Goal: Transaction & Acquisition: Purchase product/service

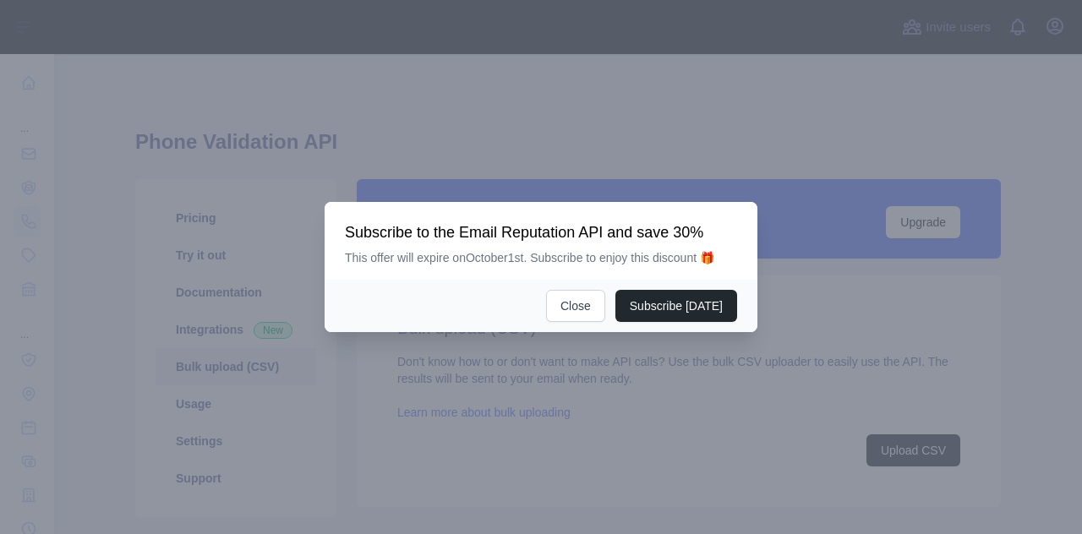
click at [1055, 33] on body "Open sidebar Open sidebar ... ... ... Invite users View notifications Open user…" at bounding box center [541, 267] width 1082 height 534
click at [585, 304] on button "Close" at bounding box center [575, 306] width 59 height 32
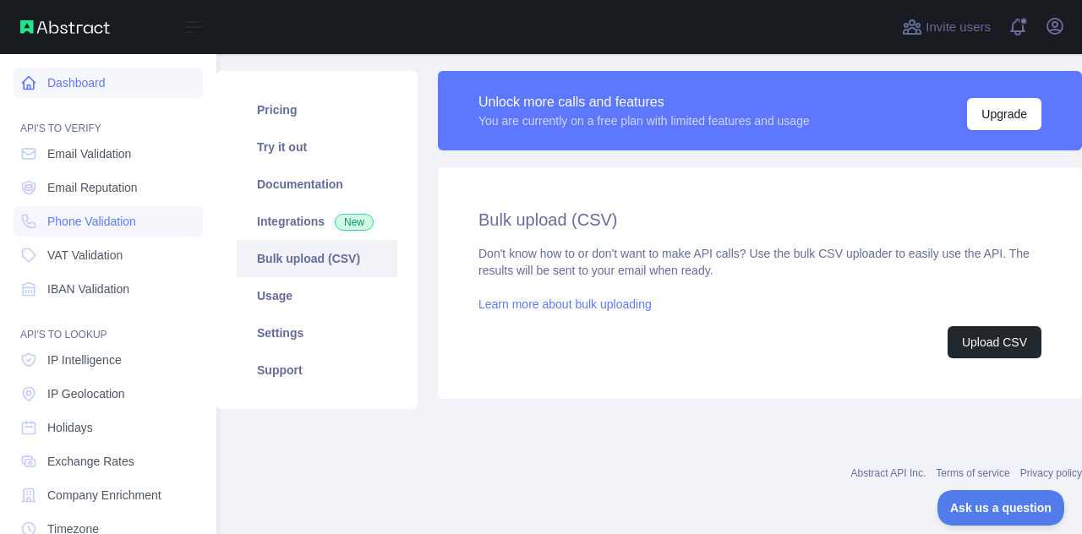
click at [76, 83] on link "Dashboard" at bounding box center [108, 83] width 189 height 30
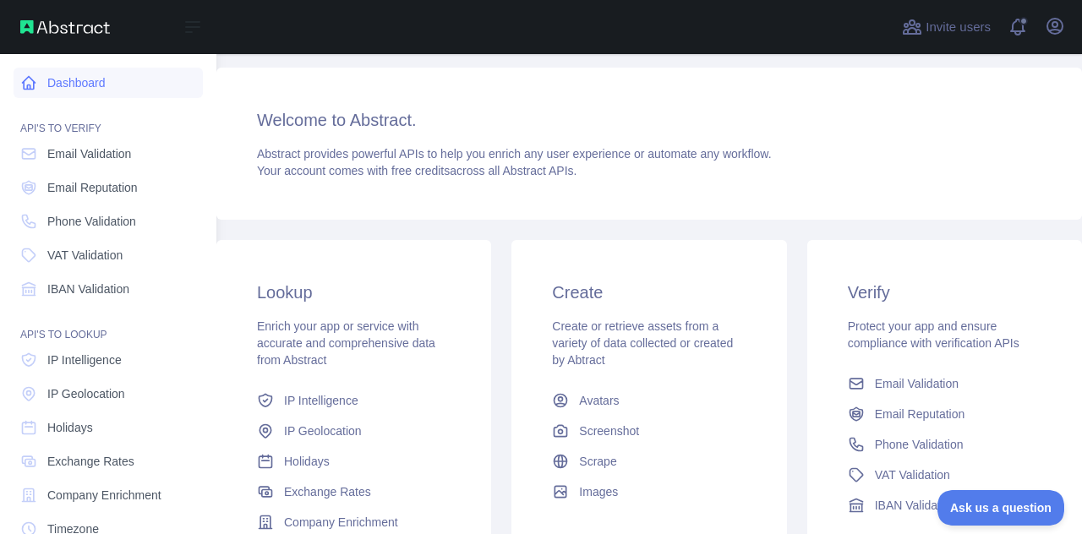
scroll to position [88, 0]
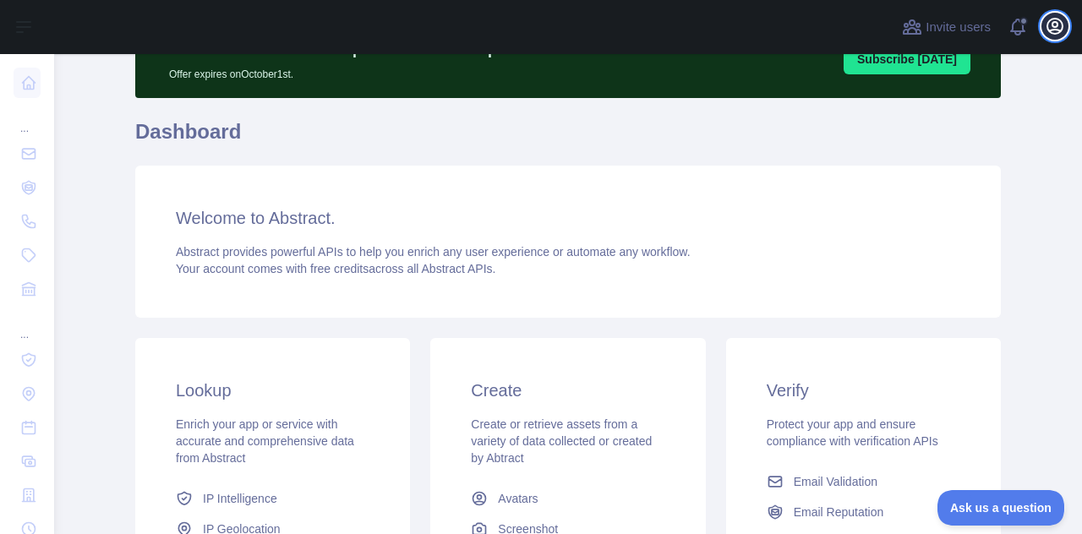
click at [1054, 21] on icon "button" at bounding box center [1054, 26] width 15 height 15
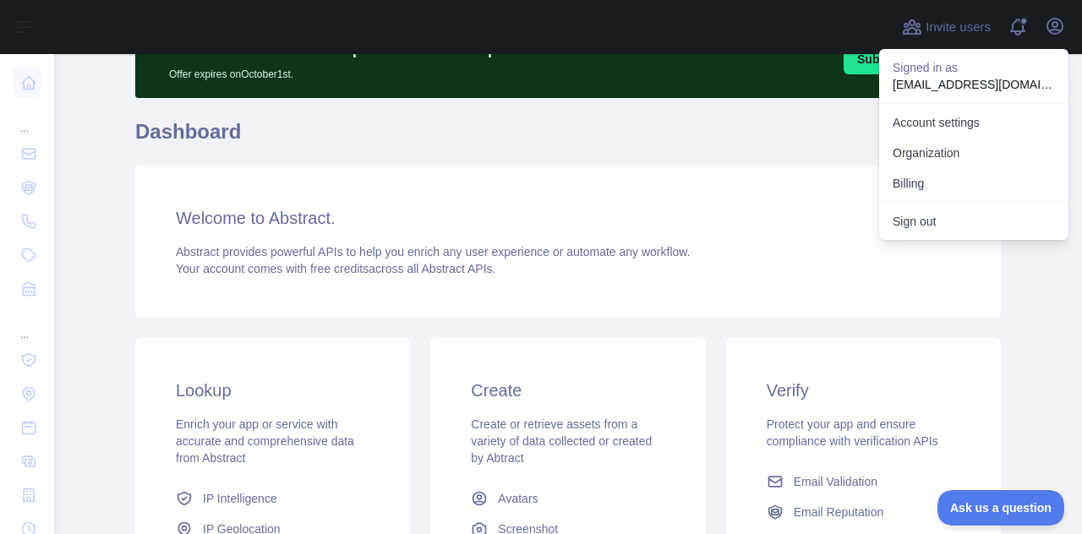
click at [744, 145] on h1 "Dashboard" at bounding box center [568, 138] width 866 height 41
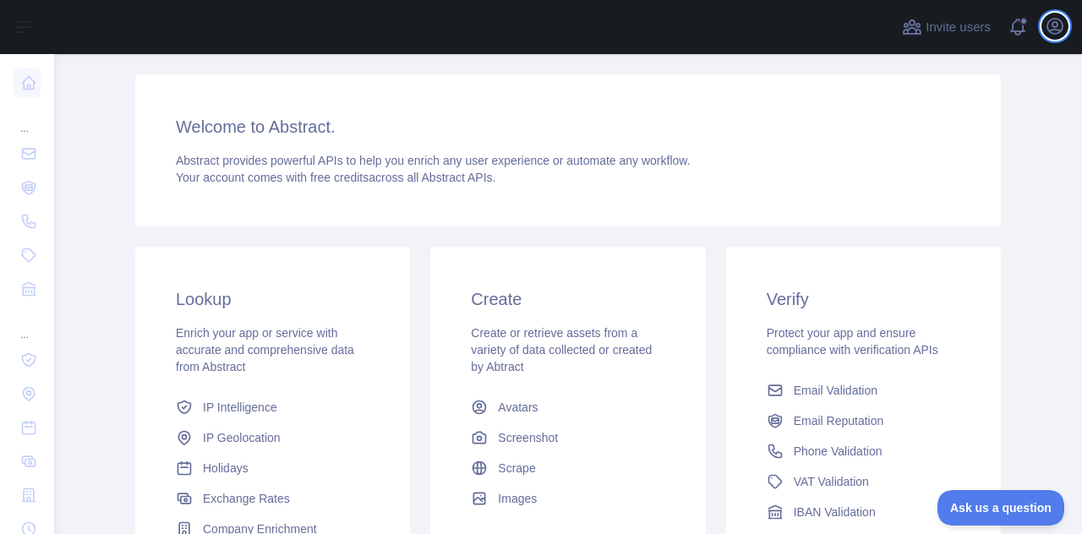
scroll to position [181, 0]
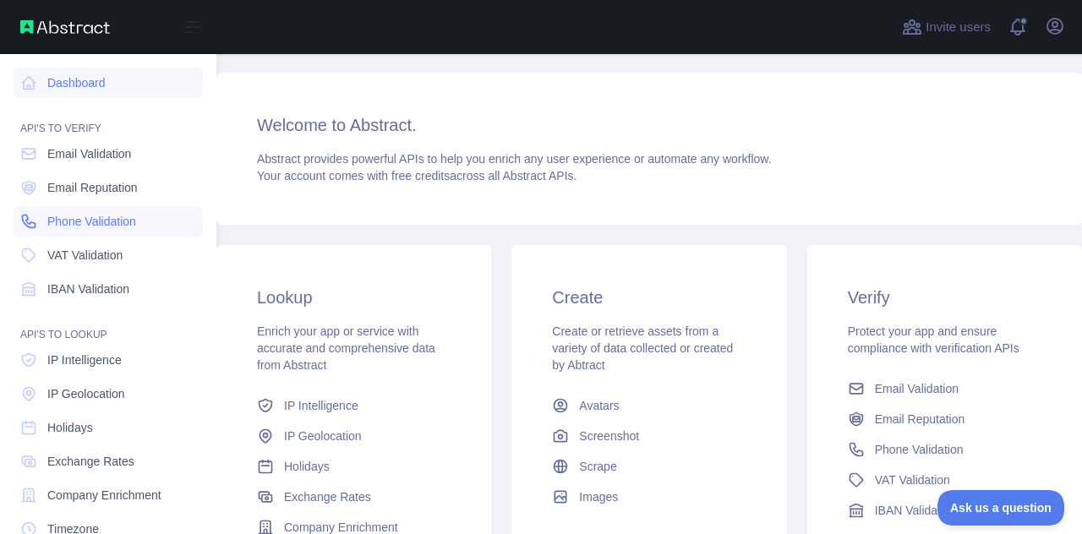
click at [76, 215] on span "Phone Validation" at bounding box center [91, 221] width 89 height 17
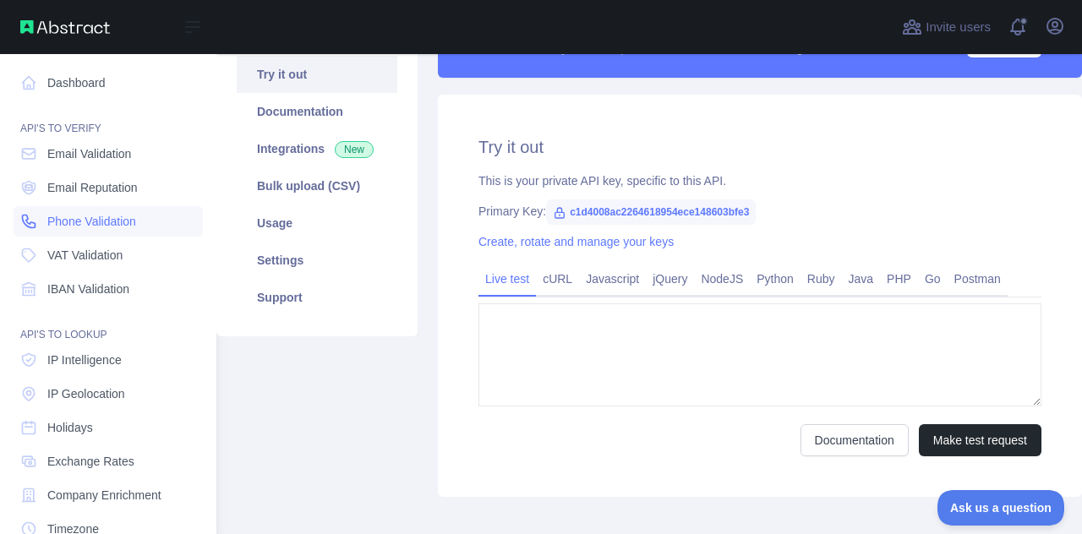
type textarea "**********"
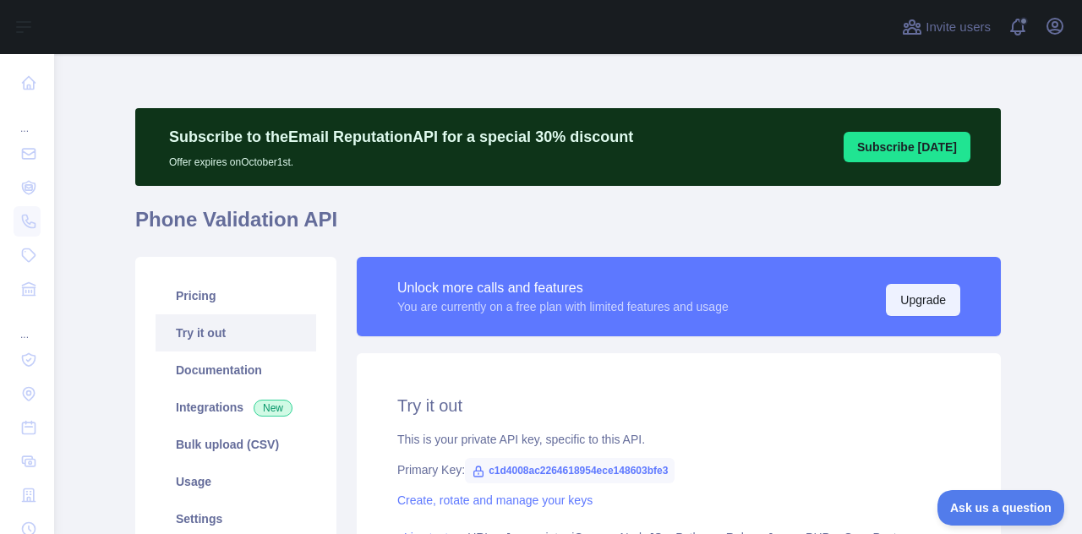
click at [914, 300] on button "Upgrade" at bounding box center [923, 300] width 74 height 32
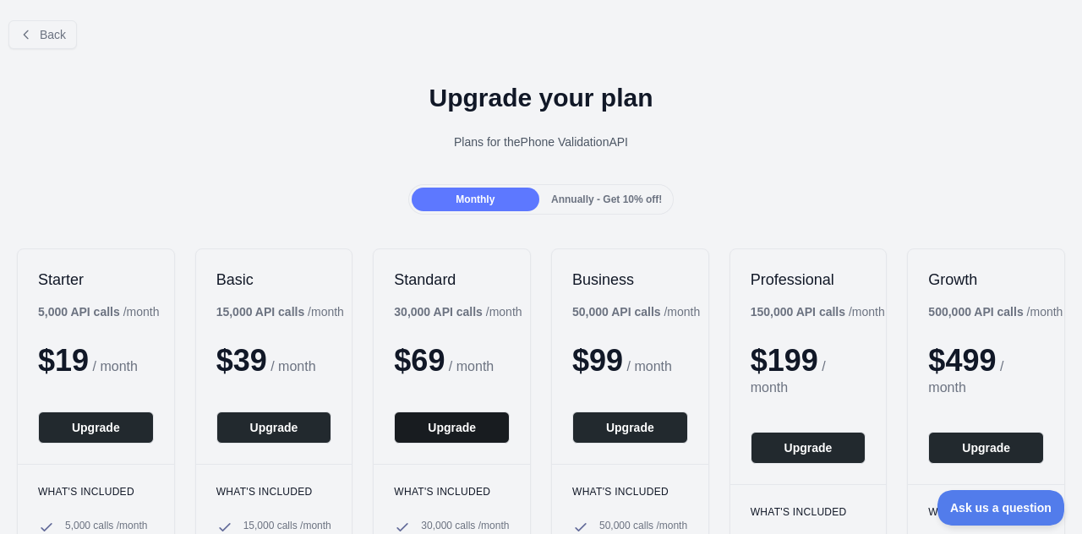
click at [455, 424] on button "Upgrade" at bounding box center [452, 428] width 116 height 32
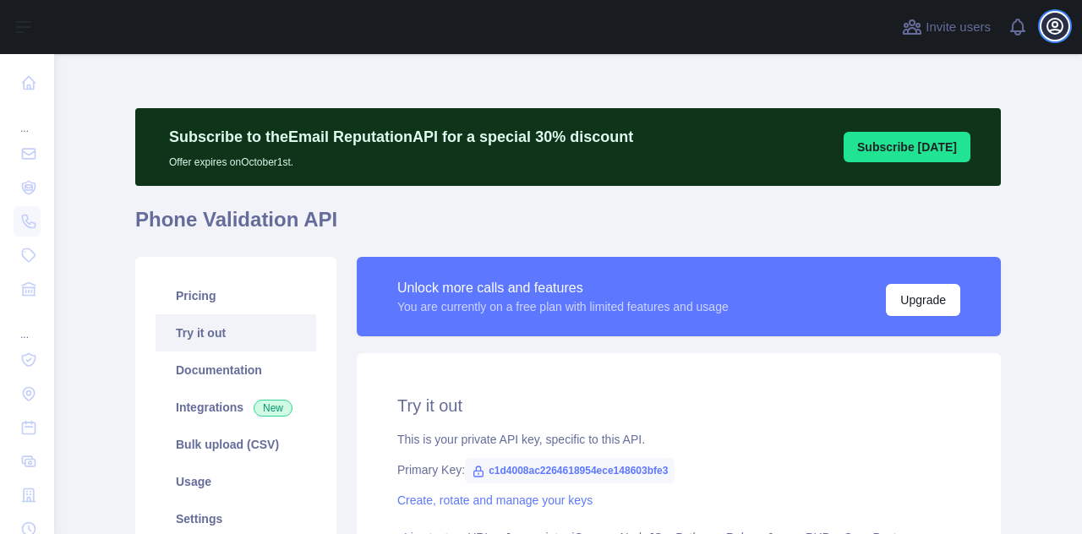
click at [1058, 26] on icon "button" at bounding box center [1055, 26] width 20 height 20
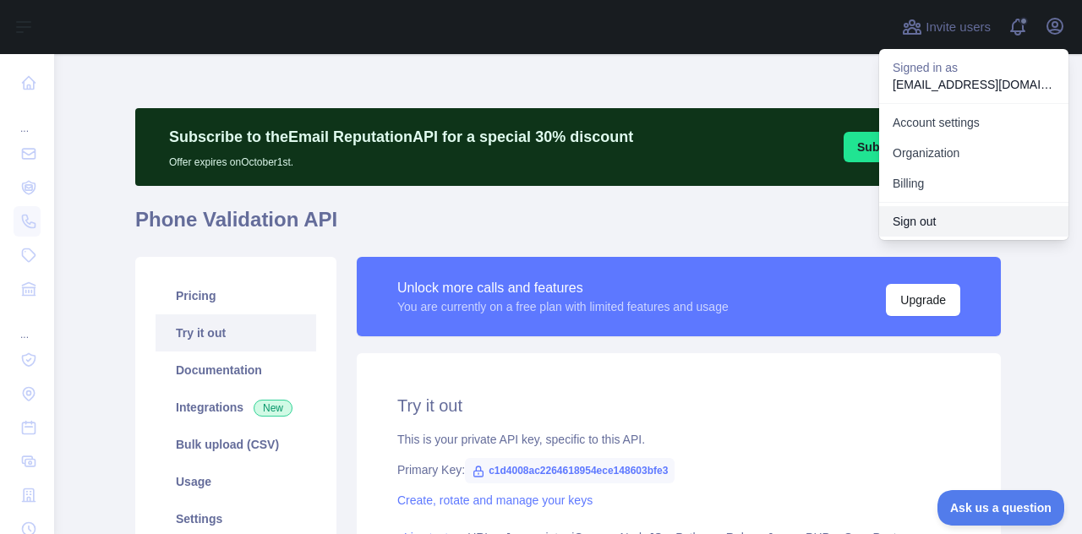
click at [922, 215] on button "Sign out" at bounding box center [973, 221] width 189 height 30
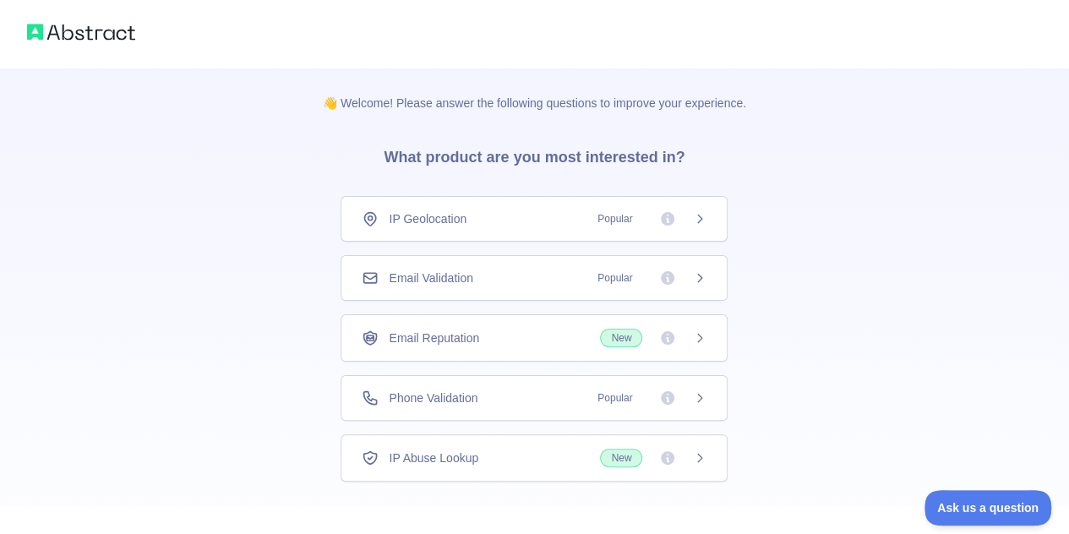
click at [507, 399] on div "Phone Validation Popular" at bounding box center [534, 398] width 345 height 17
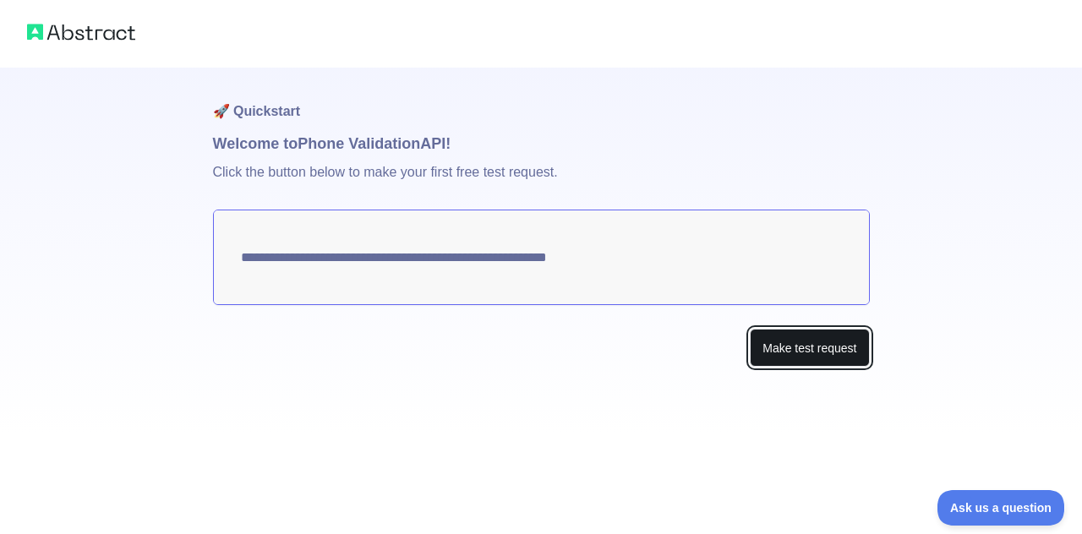
click at [812, 355] on button "Make test request" at bounding box center [809, 348] width 119 height 38
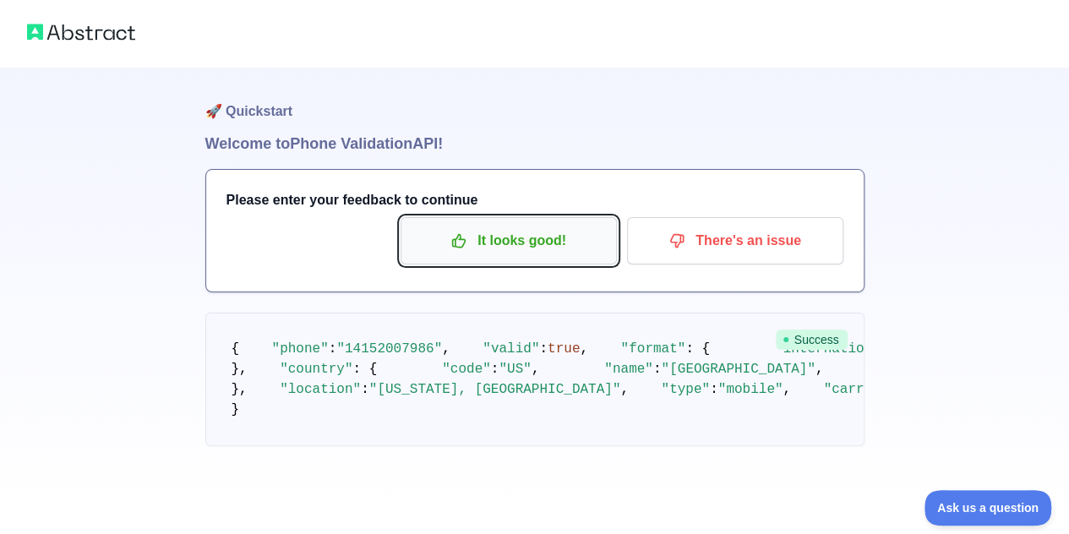
click at [504, 244] on p "It looks good!" at bounding box center [508, 241] width 191 height 29
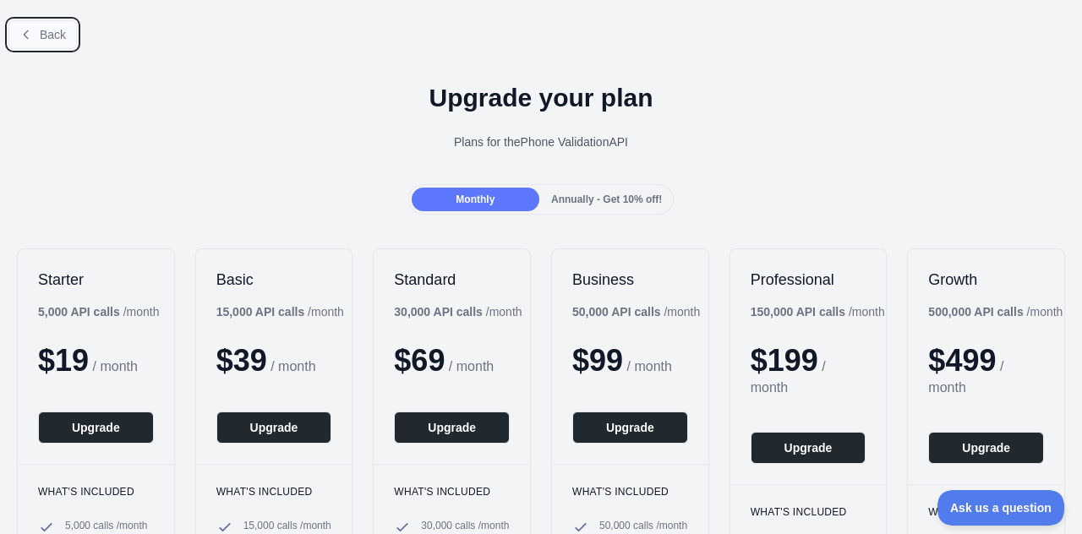
click at [27, 31] on icon at bounding box center [26, 34] width 4 height 8
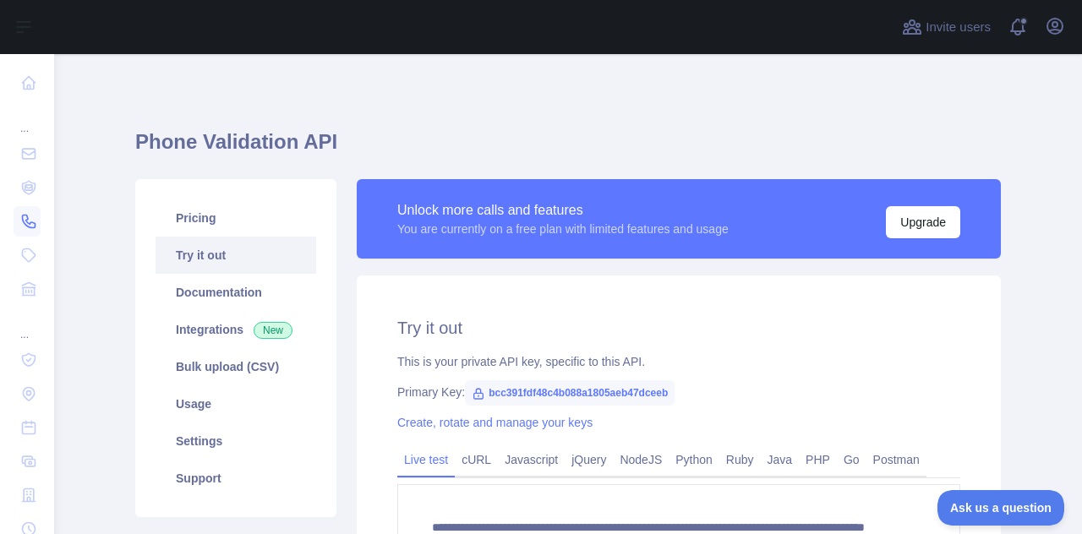
click at [29, 224] on icon at bounding box center [29, 222] width 13 height 13
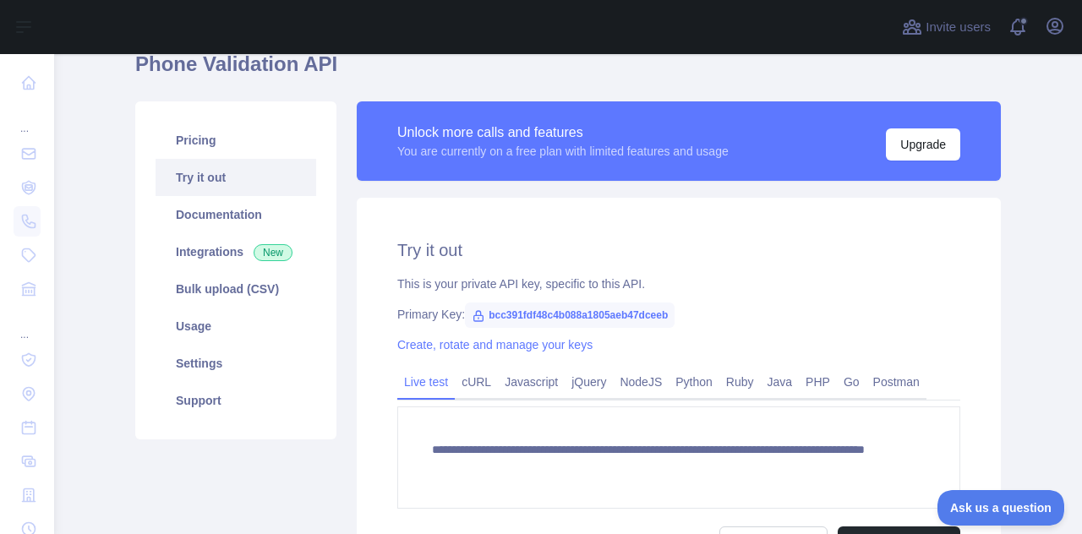
scroll to position [91, 0]
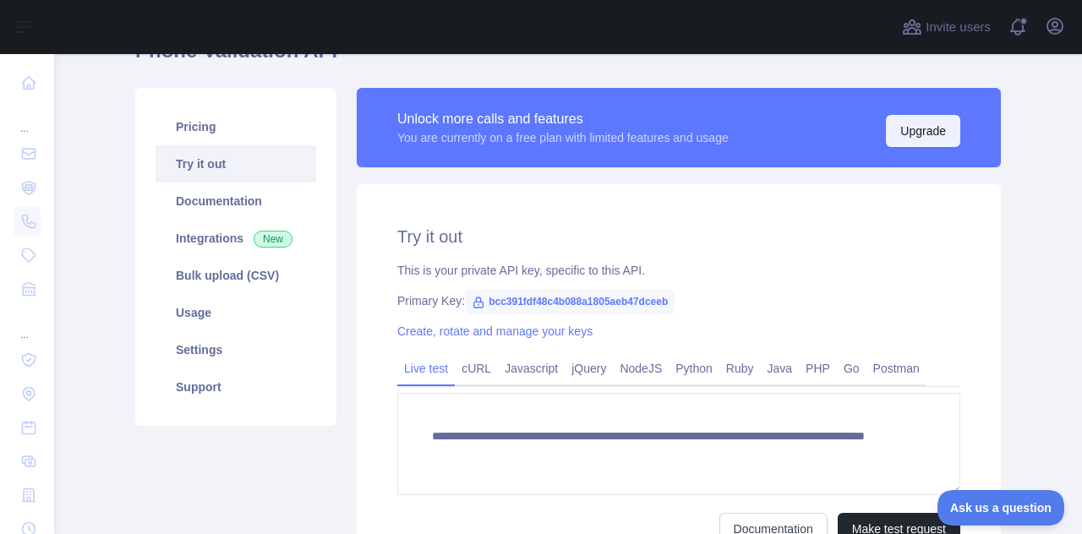
click at [905, 130] on button "Upgrade" at bounding box center [923, 131] width 74 height 32
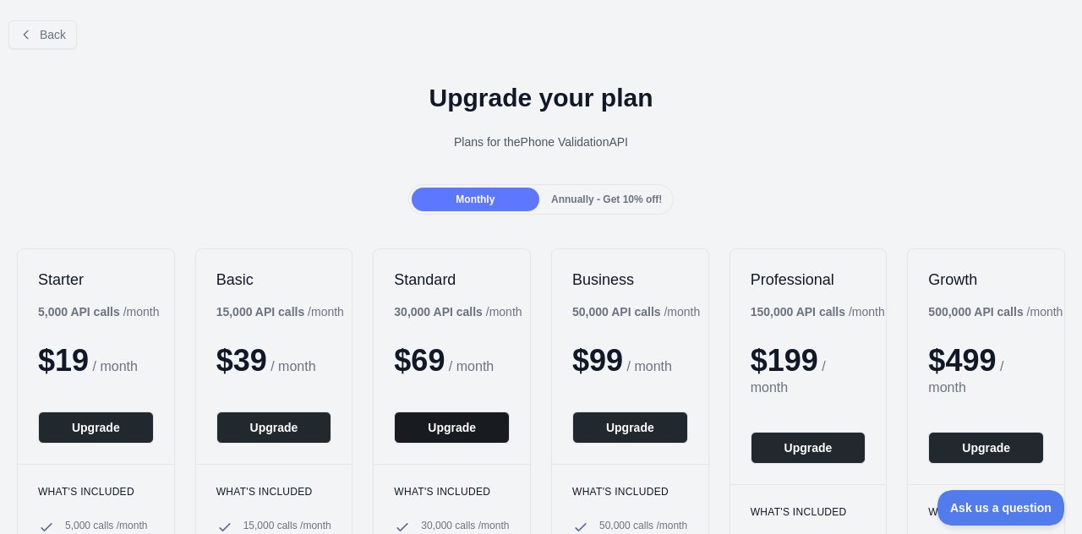
click at [436, 432] on button "Upgrade" at bounding box center [452, 428] width 116 height 32
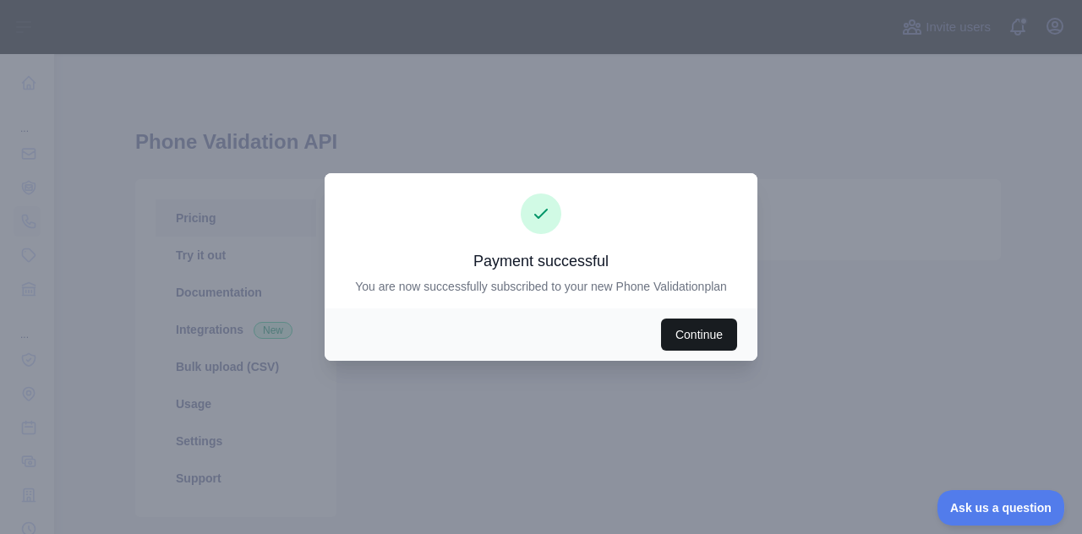
click at [691, 337] on button "Continue" at bounding box center [699, 335] width 76 height 32
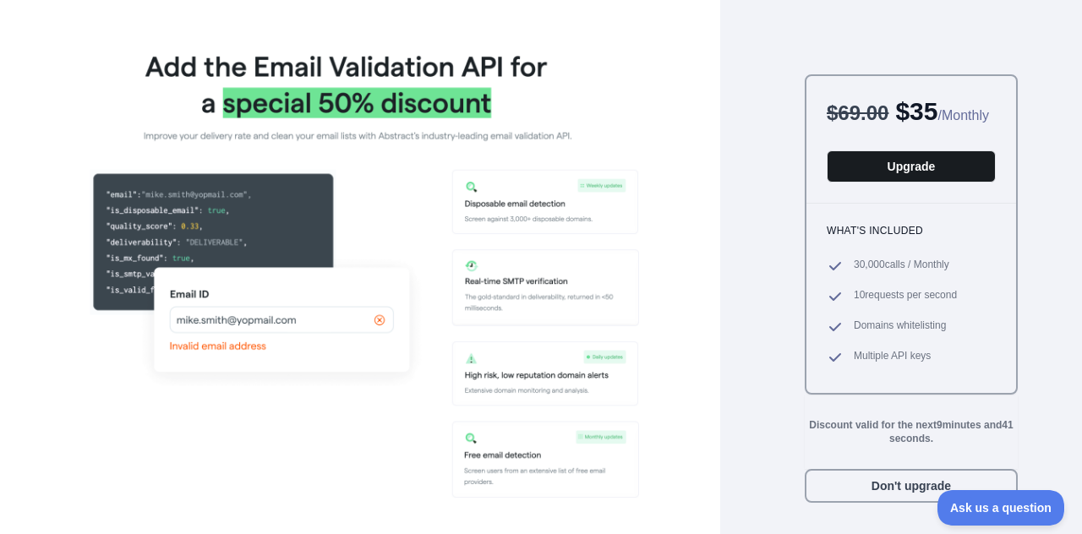
click at [891, 183] on button "Upgrade" at bounding box center [911, 166] width 169 height 32
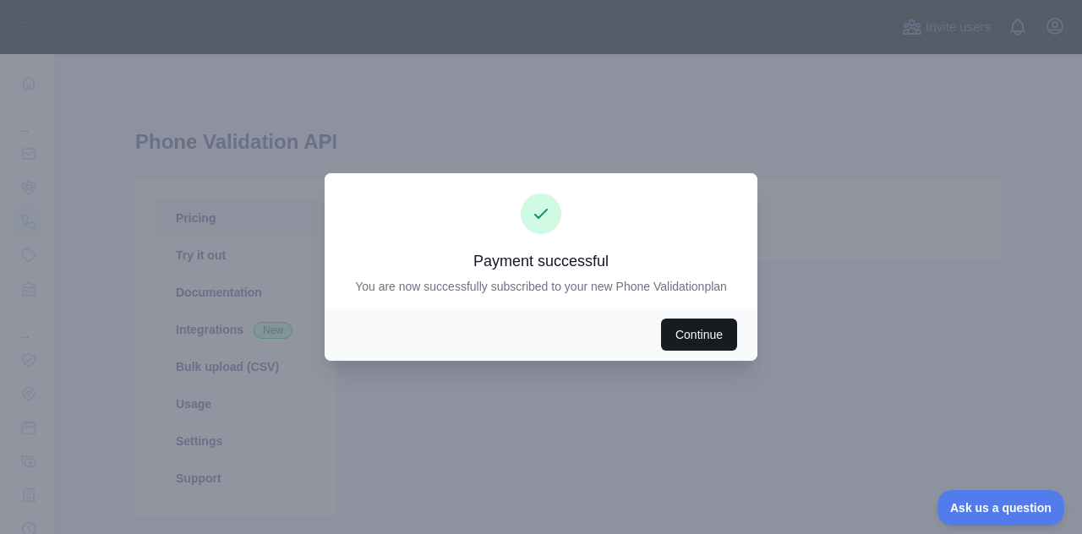
click at [698, 334] on button "Continue" at bounding box center [699, 335] width 76 height 32
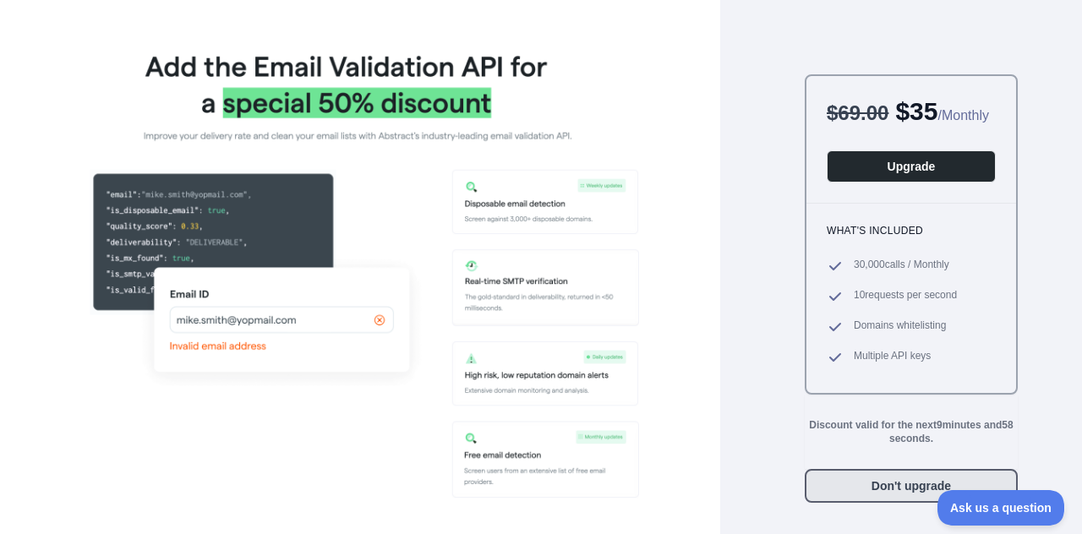
click at [876, 503] on button "Don't upgrade" at bounding box center [911, 486] width 213 height 34
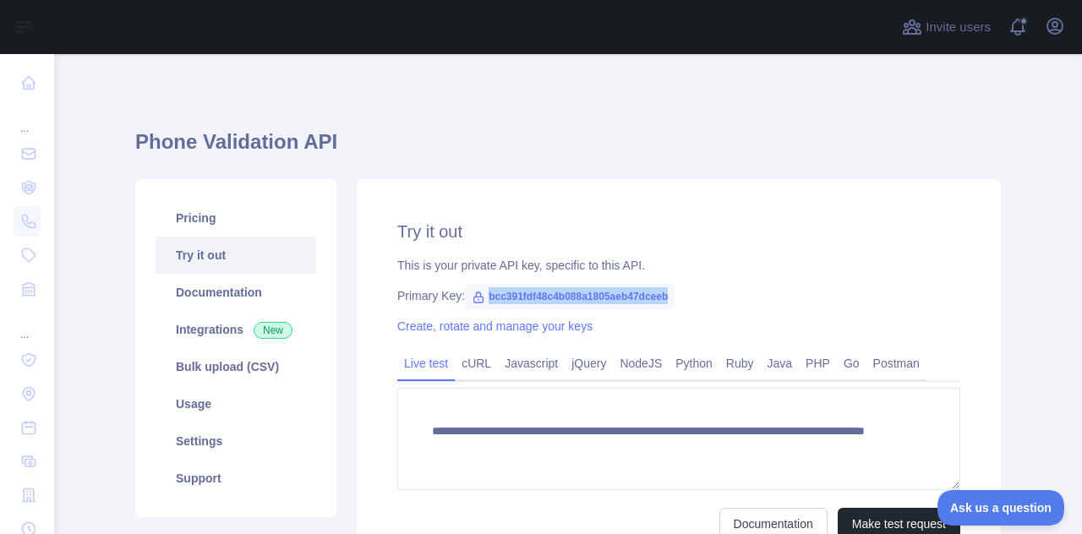
drag, startPoint x: 659, startPoint y: 297, endPoint x: 477, endPoint y: 304, distance: 181.9
click at [477, 304] on span "bcc391fdf48c4b088a1805aeb47dceeb" at bounding box center [570, 296] width 210 height 25
copy span "bcc391fdf48c4b088a1805aeb47dceeb"
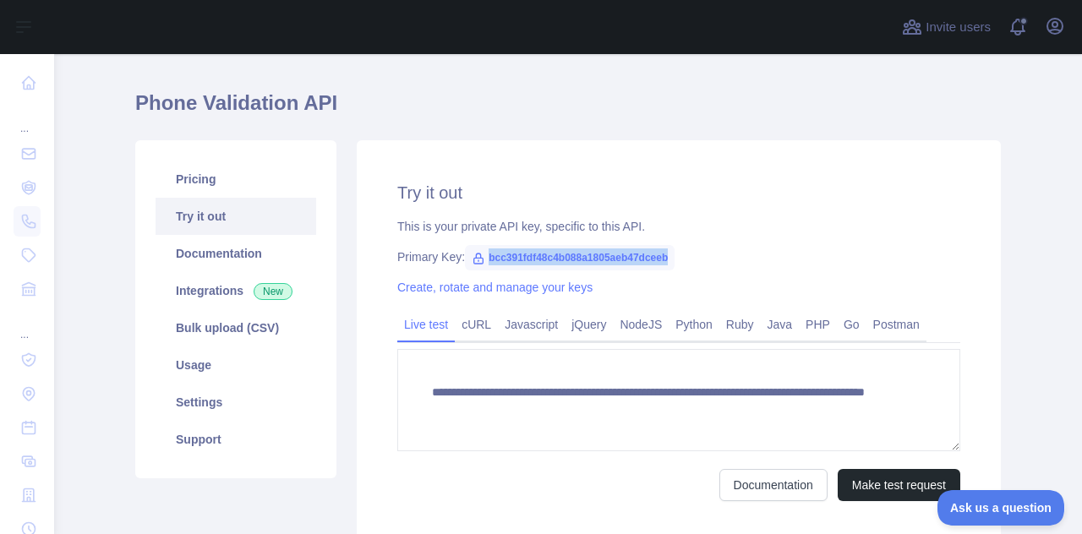
scroll to position [41, 0]
